Goal: Information Seeking & Learning: Learn about a topic

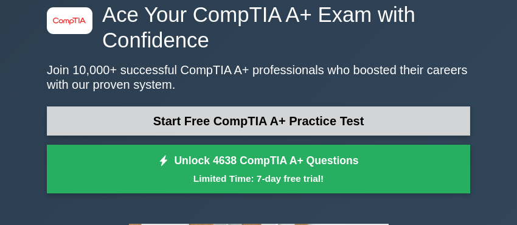
drag, startPoint x: 0, startPoint y: 0, endPoint x: 237, endPoint y: 131, distance: 270.3
click at [237, 131] on link "Start Free CompTIA A+ Practice Test" at bounding box center [258, 120] width 423 height 29
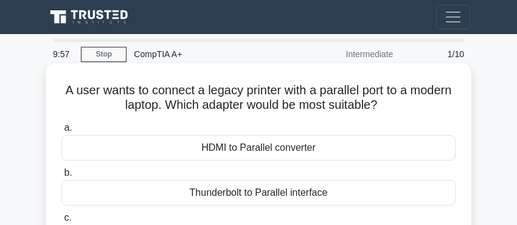
click at [190, 145] on div "HDMI to Parallel converter" at bounding box center [258, 148] width 394 height 26
click at [61, 132] on input "a. HDMI to Parallel converter" at bounding box center [61, 128] width 0 height 8
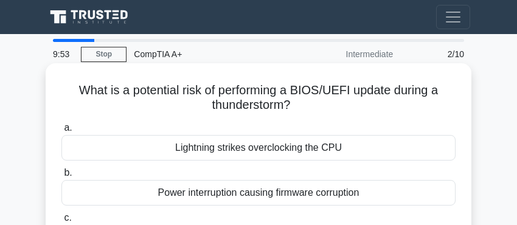
click at [187, 147] on div "Lightning strikes overclocking the CPU" at bounding box center [258, 148] width 394 height 26
click at [61, 132] on input "a. Lightning strikes overclocking the CPU" at bounding box center [61, 128] width 0 height 8
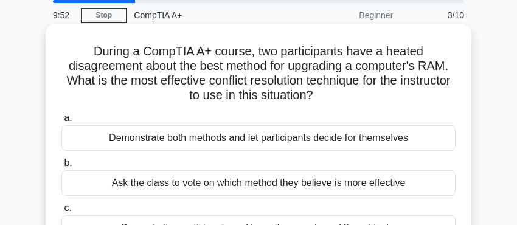
scroll to position [61, 0]
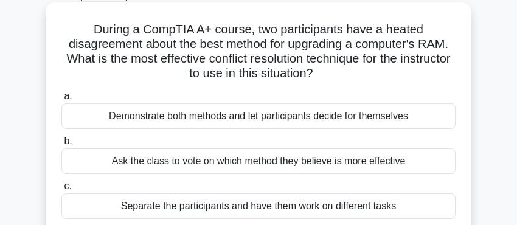
click at [160, 128] on div "Demonstrate both methods and let participants decide for themselves" at bounding box center [258, 116] width 394 height 26
click at [61, 100] on input "a. Demonstrate both methods and let participants decide for themselves" at bounding box center [61, 96] width 0 height 8
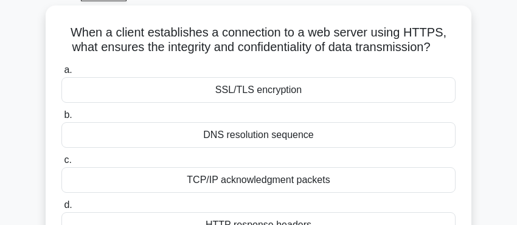
scroll to position [0, 0]
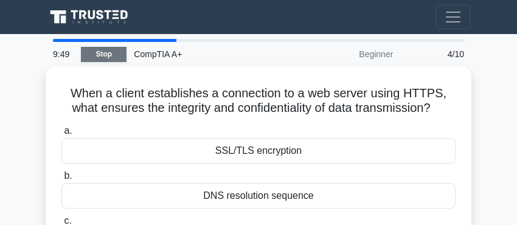
click at [102, 58] on link "Stop" at bounding box center [104, 54] width 46 height 15
